Goal: Information Seeking & Learning: Find contact information

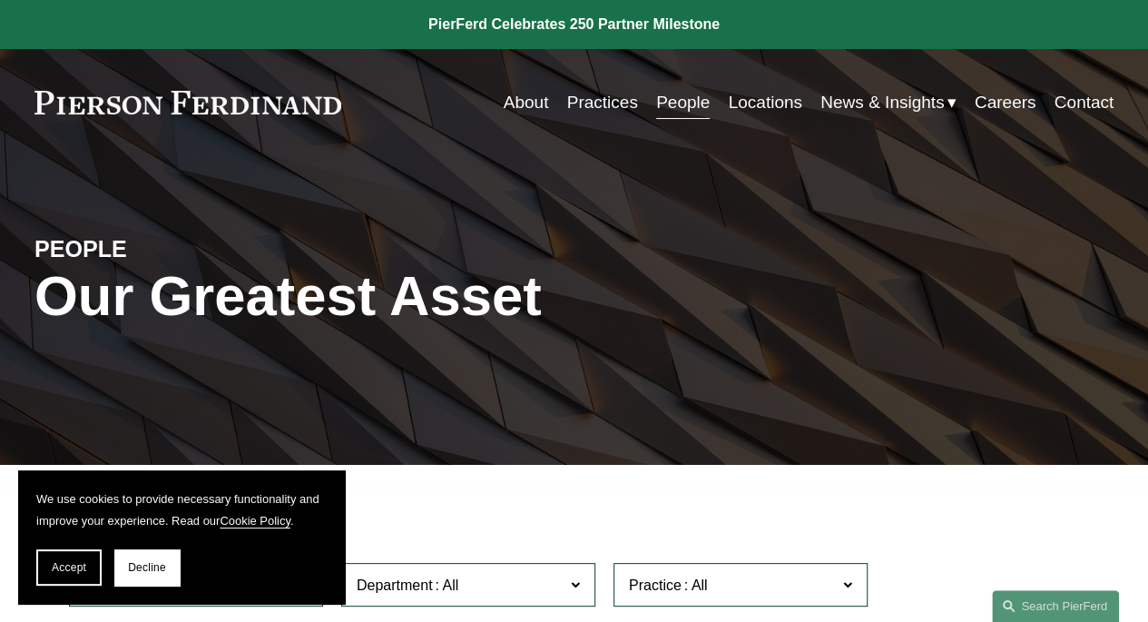
click at [724, 465] on div "PEOPLE Our Greatest Asset" at bounding box center [574, 311] width 1148 height 308
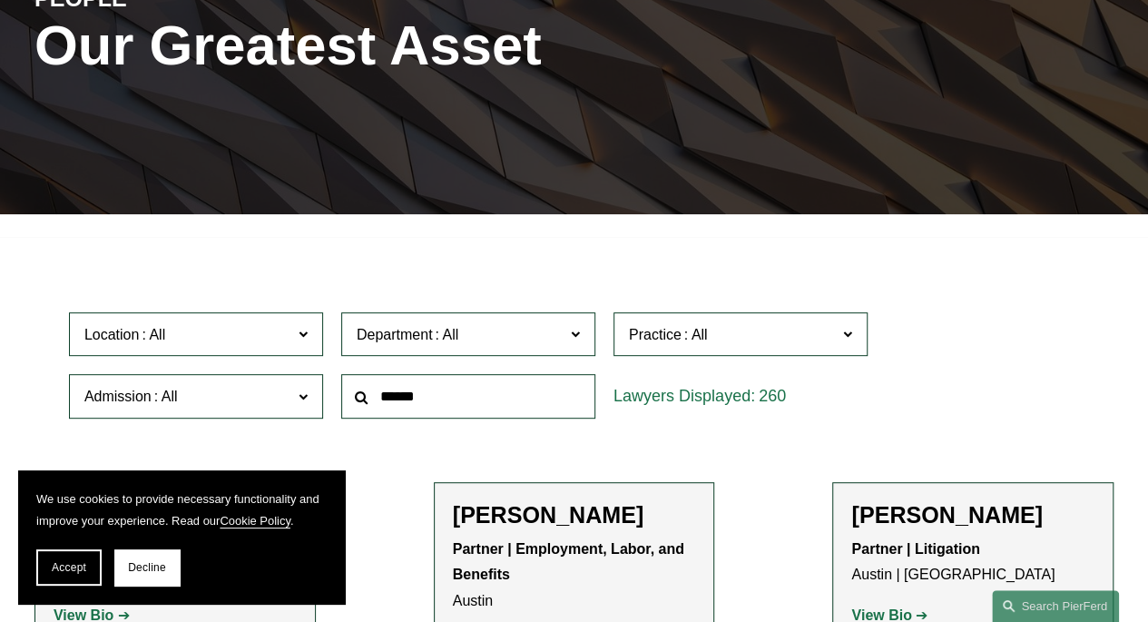
scroll to position [254, 0]
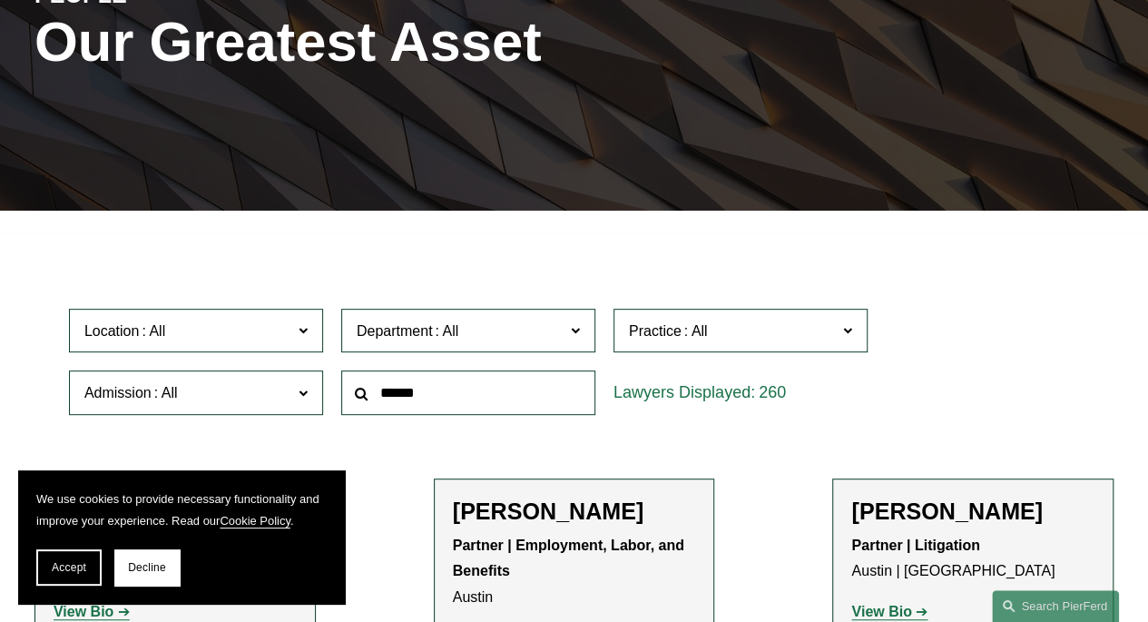
click at [514, 390] on input "text" at bounding box center [468, 392] width 254 height 44
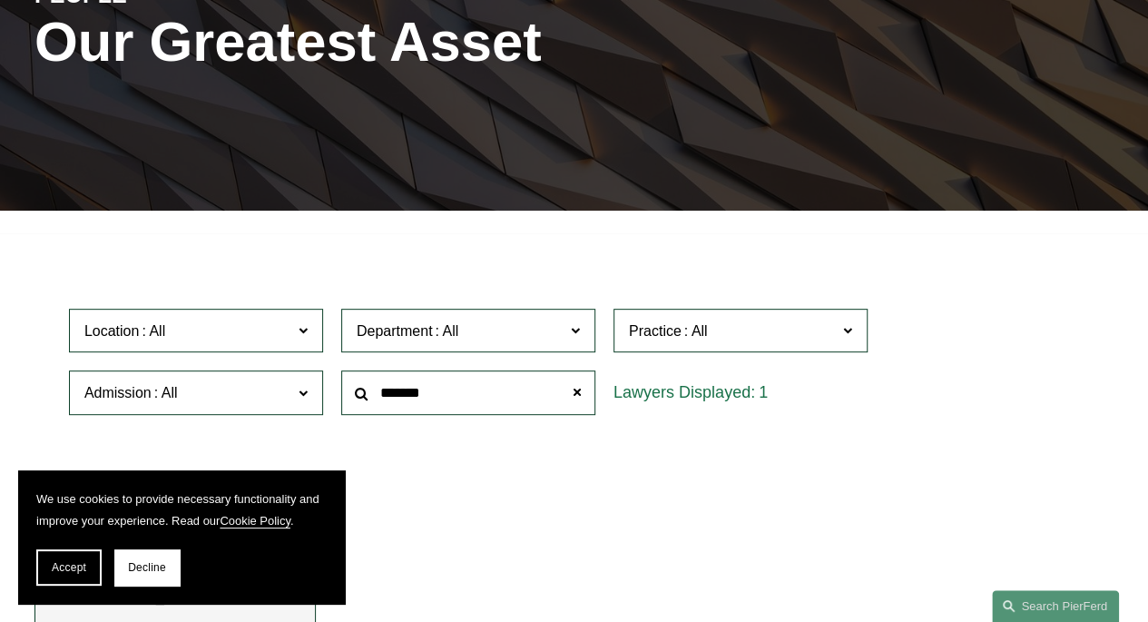
type input "*******"
click at [664, 400] on div "1" at bounding box center [741, 392] width 254 height 44
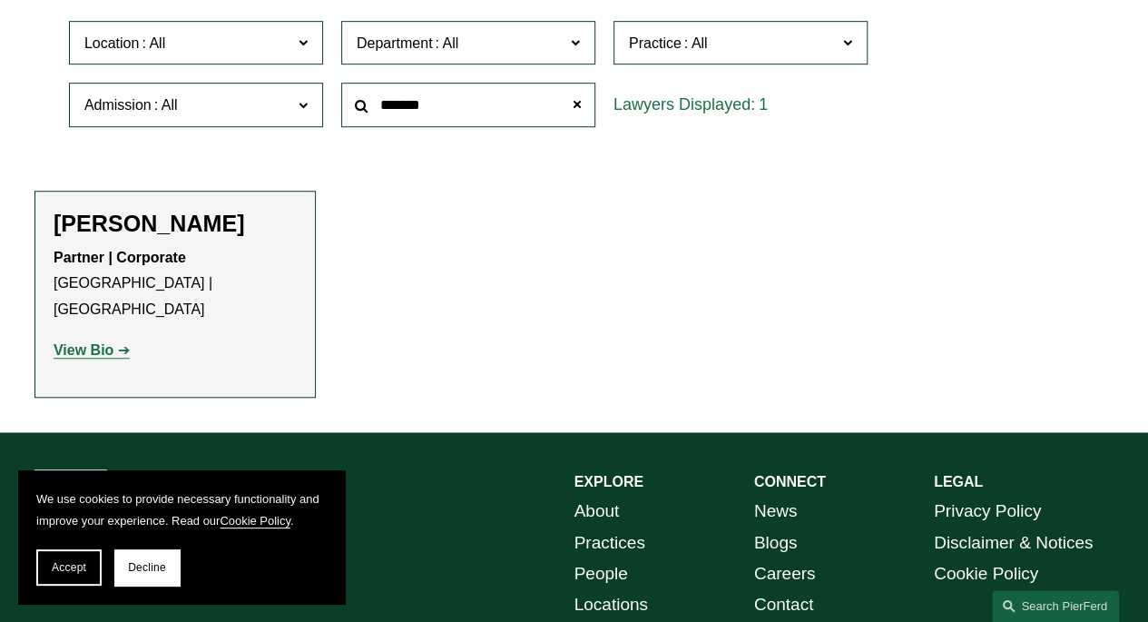
scroll to position [565, 0]
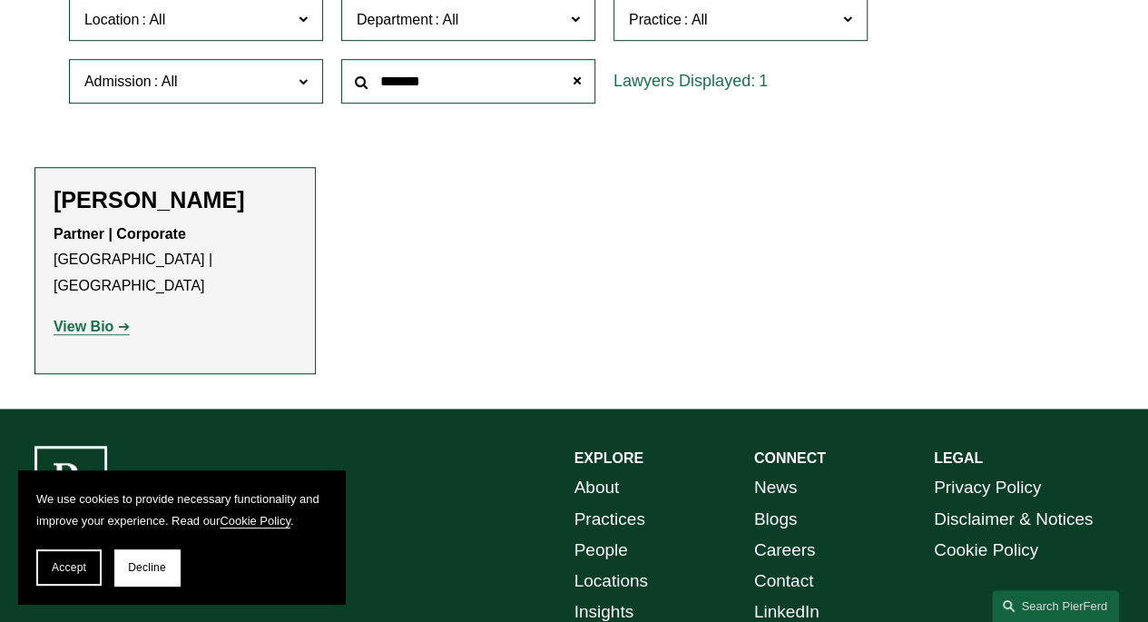
click at [86, 319] on strong "View Bio" at bounding box center [84, 326] width 60 height 15
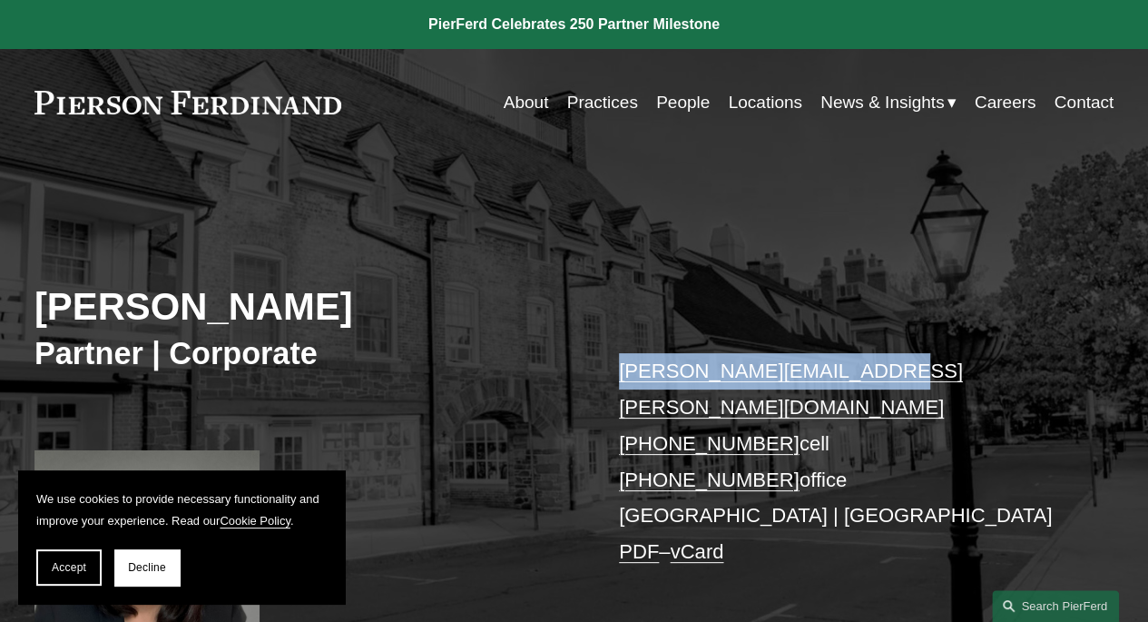
drag, startPoint x: 606, startPoint y: 369, endPoint x: 871, endPoint y: 373, distance: 265.1
click at [871, 373] on div "Lisa Schubel Partner | Corporate lisa.schubel@pierferd.com +1.267.443.0472 cell…" at bounding box center [574, 438] width 1148 height 495
copy link "lisa.schubel@pierferd.com"
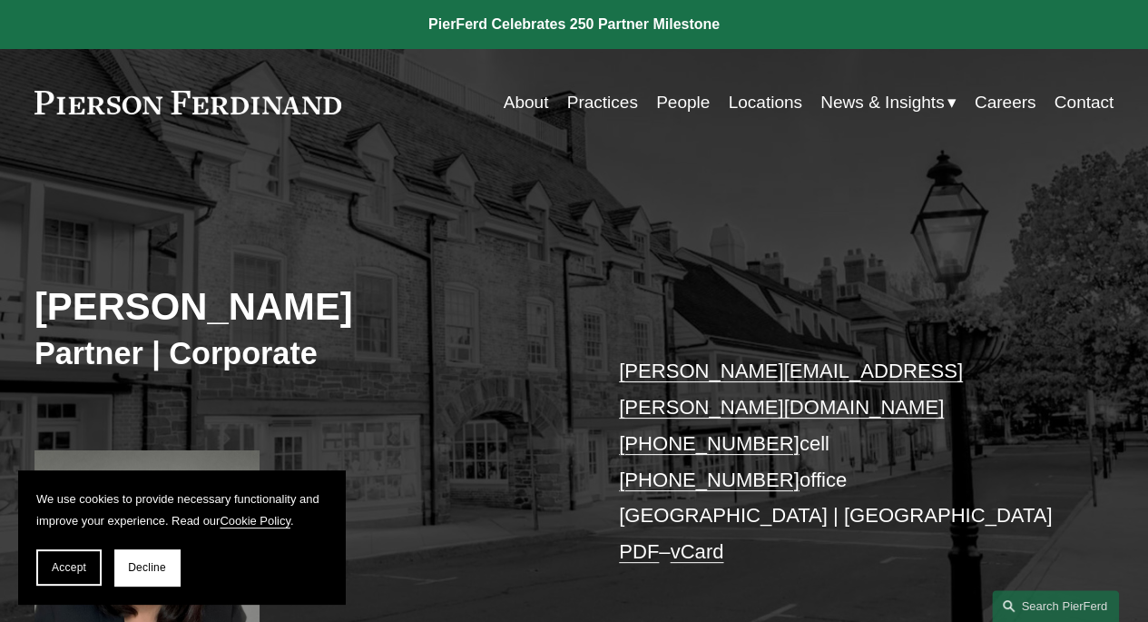
click at [448, 344] on h3 "Partner | Corporate" at bounding box center [304, 353] width 540 height 38
drag, startPoint x: 453, startPoint y: 482, endPoint x: 470, endPoint y: 511, distance: 33.8
click at [470, 511] on div "Lisa Schubel Partner | Corporate lisa.schubel@pierferd.com +1.267.443.0472 cell…" at bounding box center [574, 438] width 1148 height 495
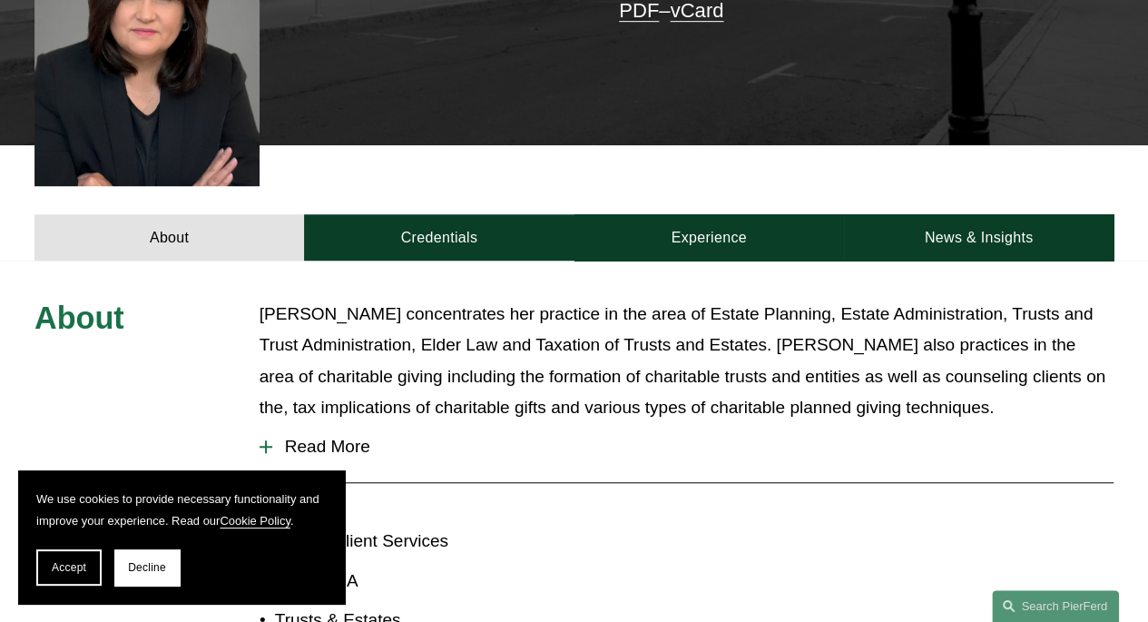
scroll to position [545, 0]
